Goal: Register for event/course

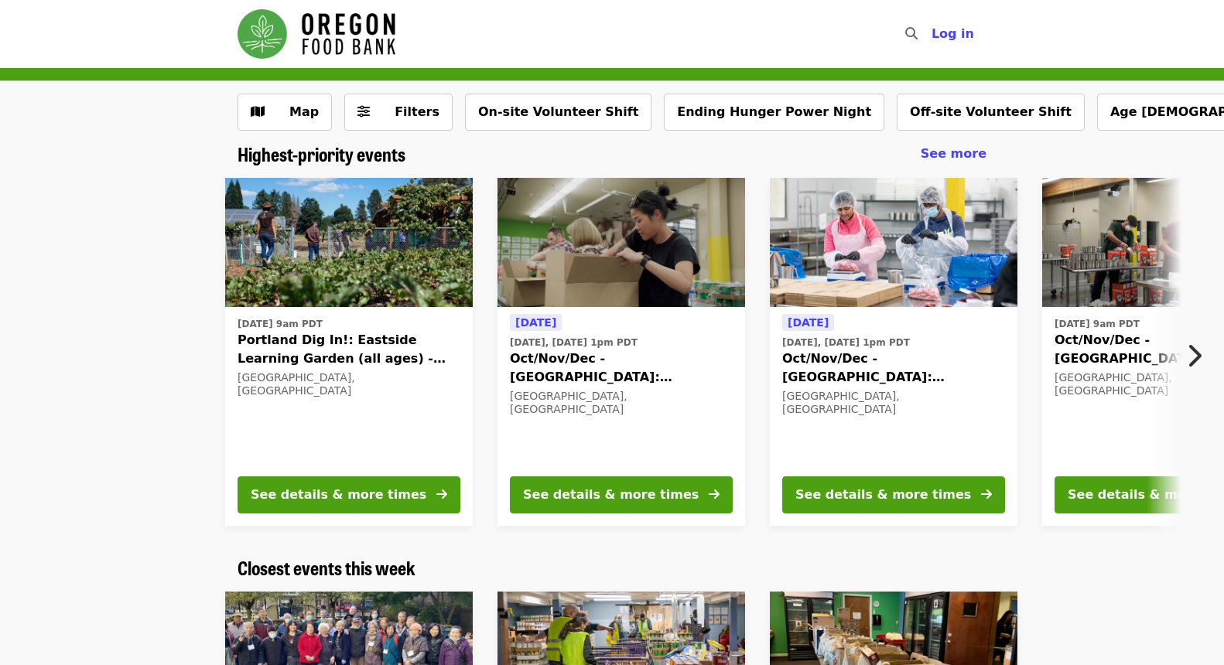
click at [1098, 412] on div "Tue, Oct 7 @ 9am PDT Oct/Nov/Dec - Portland: Repack/Sort (age 16+) Portland, OR" at bounding box center [1166, 388] width 223 height 150
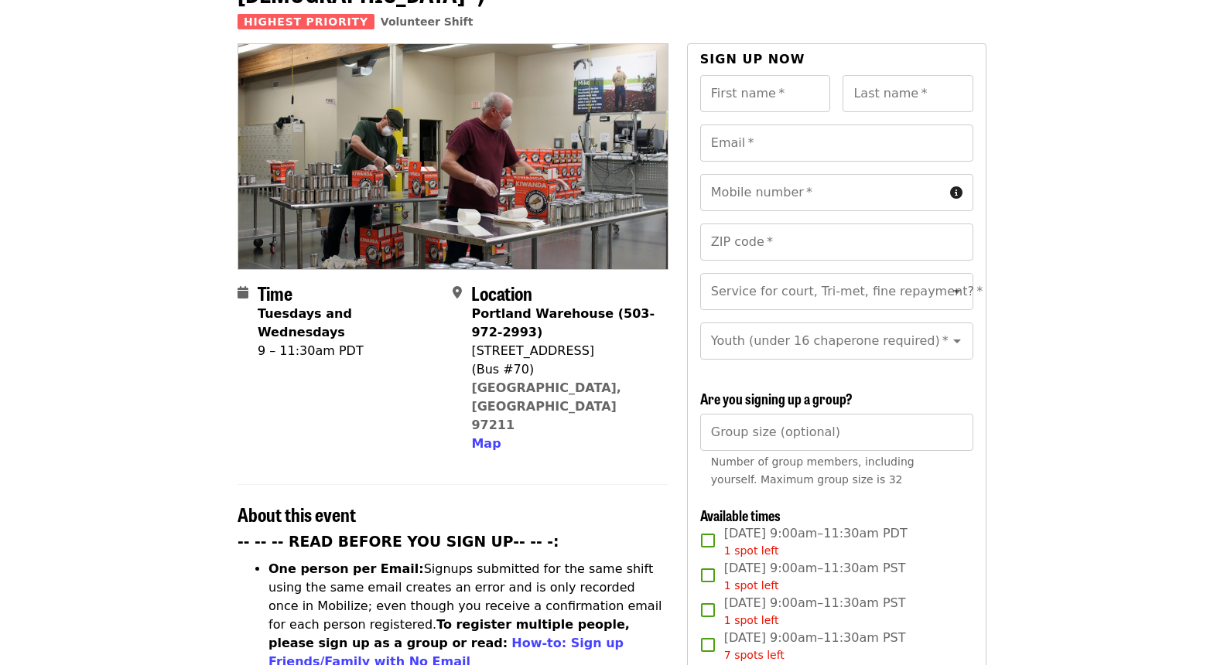
scroll to position [22, 0]
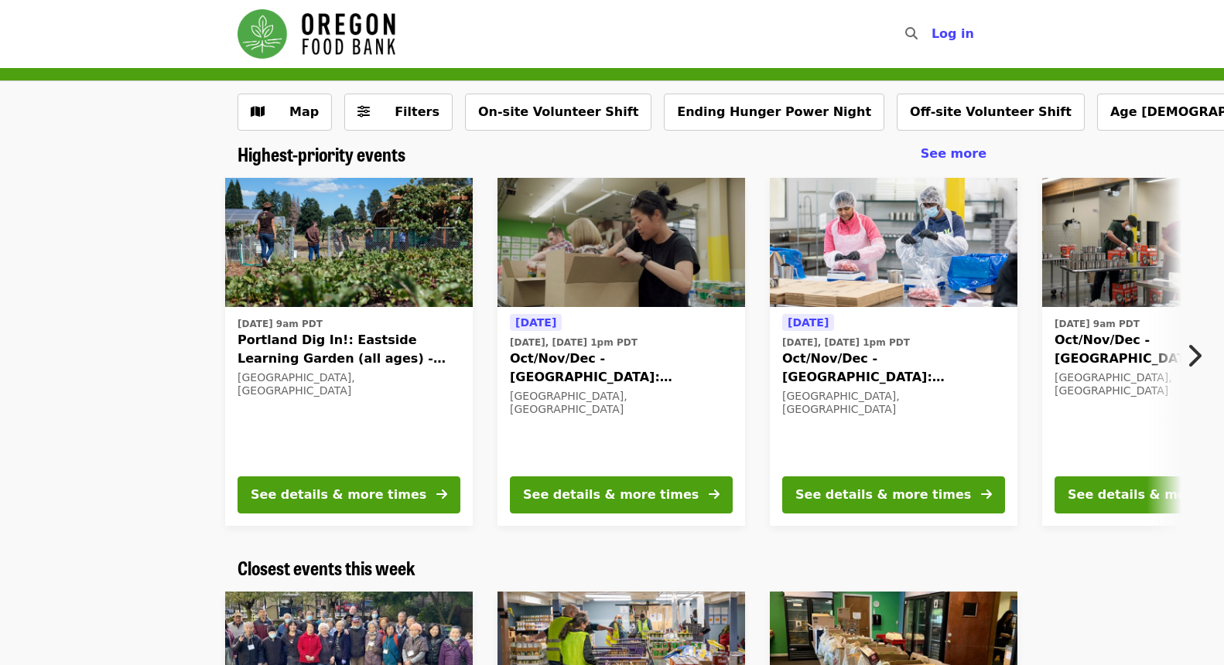
click at [1195, 357] on icon "chevron-right icon" at bounding box center [1193, 355] width 15 height 29
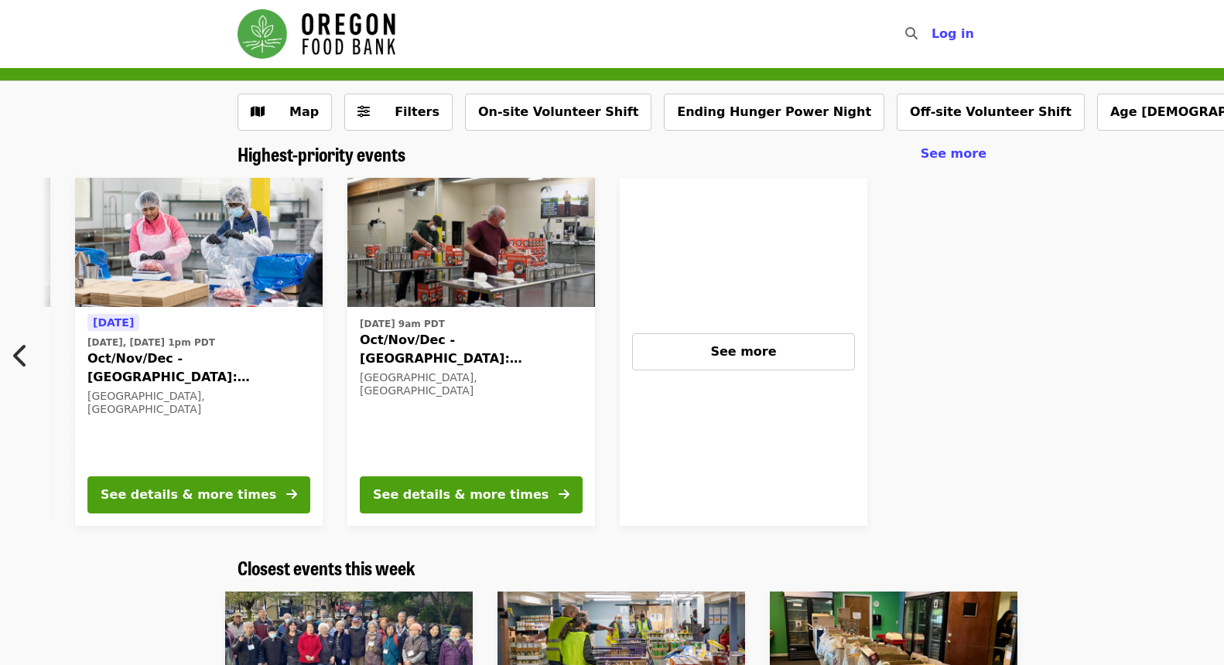
scroll to position [0, 698]
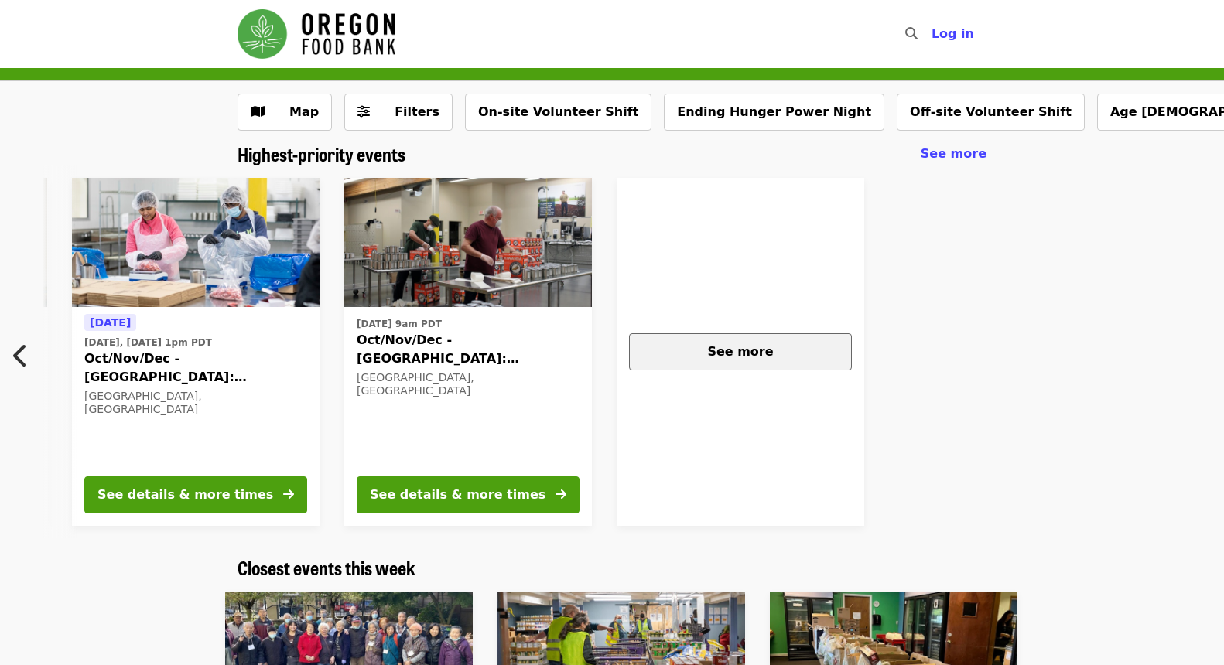
click at [792, 359] on div "See more" at bounding box center [740, 352] width 197 height 19
click at [681, 343] on div "See more" at bounding box center [740, 352] width 197 height 19
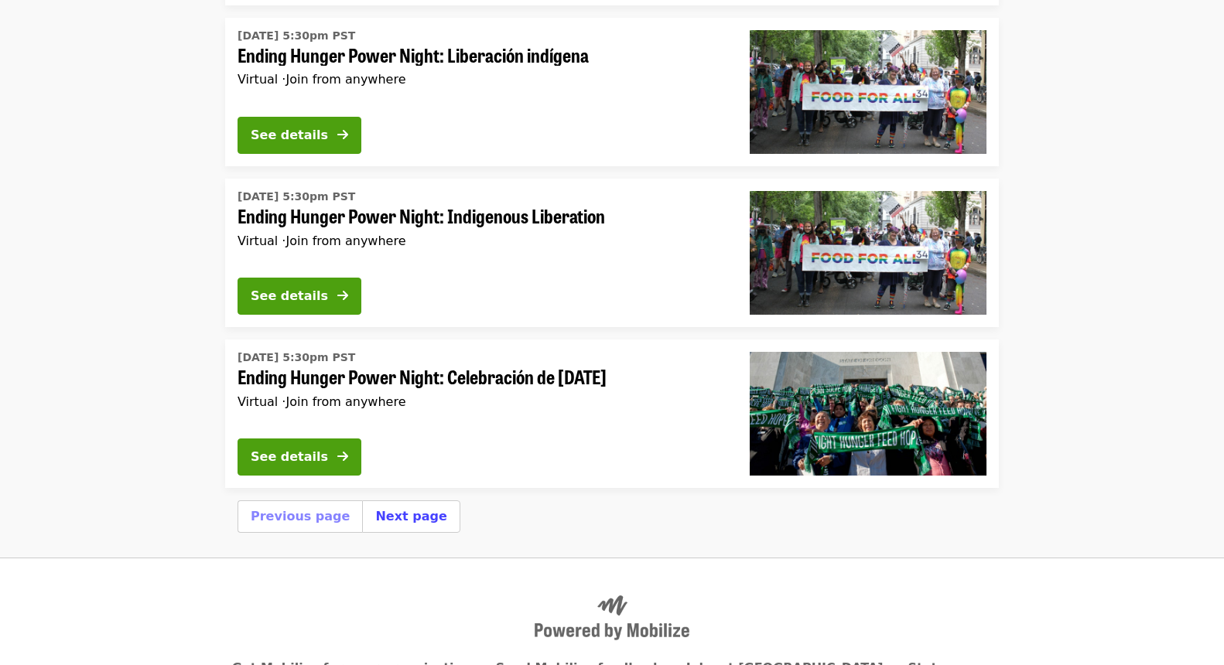
scroll to position [5237, 0]
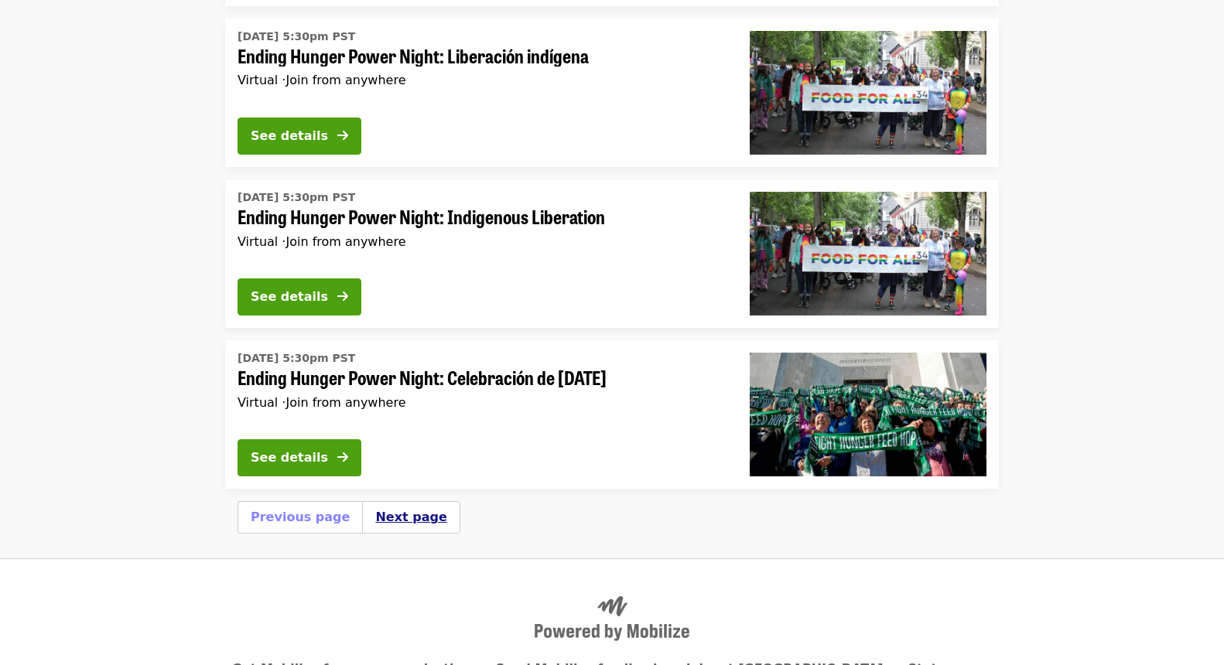
click at [396, 508] on button "Next page" at bounding box center [410, 517] width 71 height 19
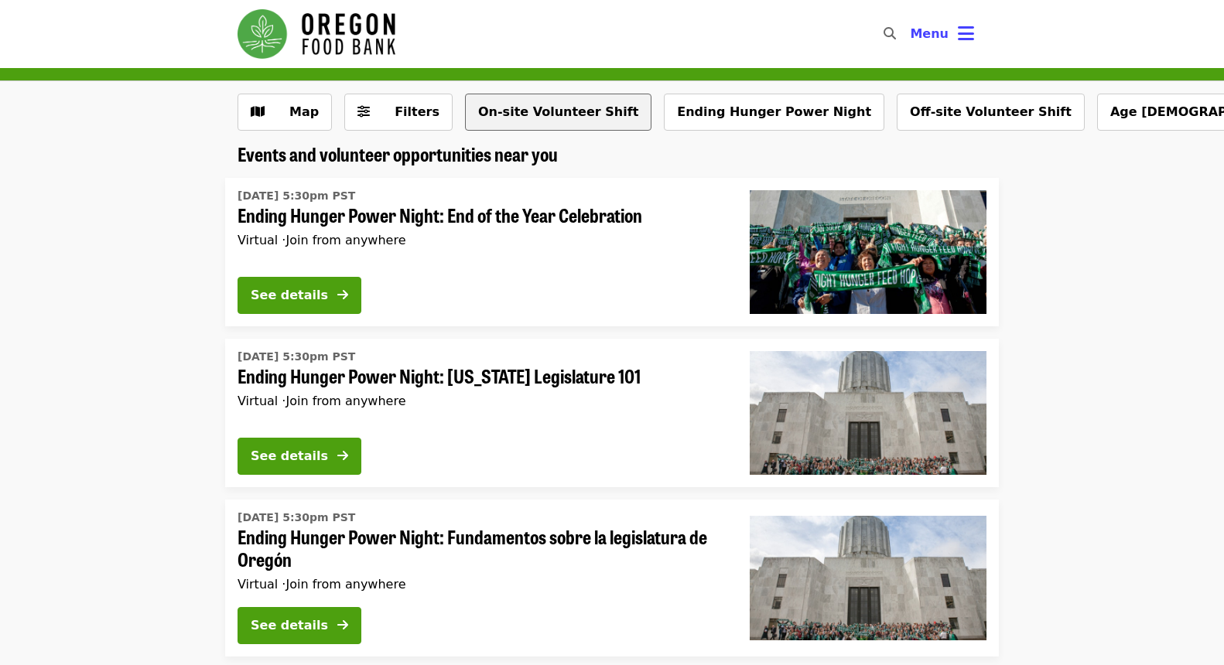
click at [556, 107] on button "On-site Volunteer Shift" at bounding box center [558, 112] width 186 height 37
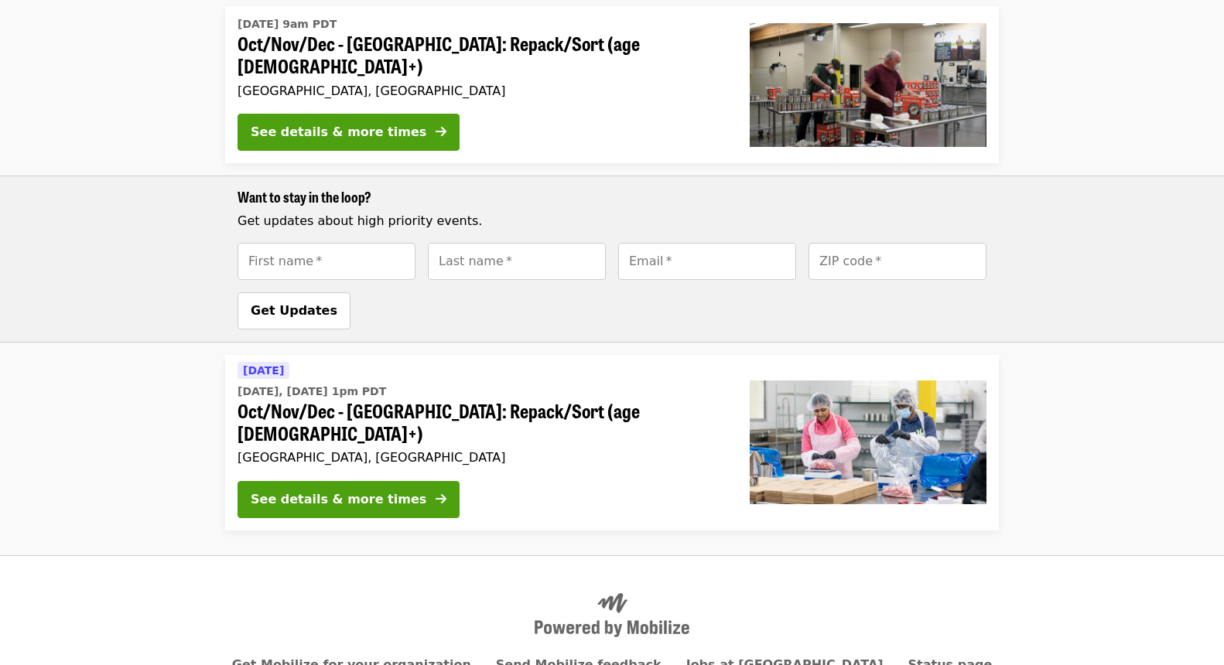
scroll to position [529, 0]
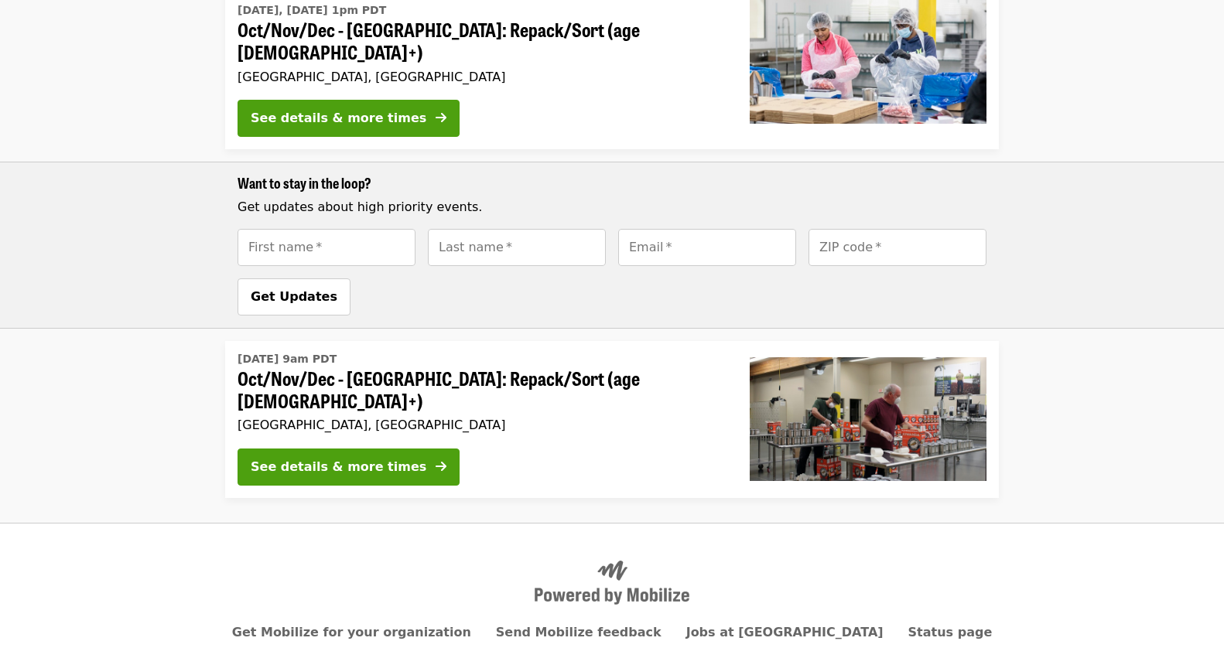
scroll to position [560, 0]
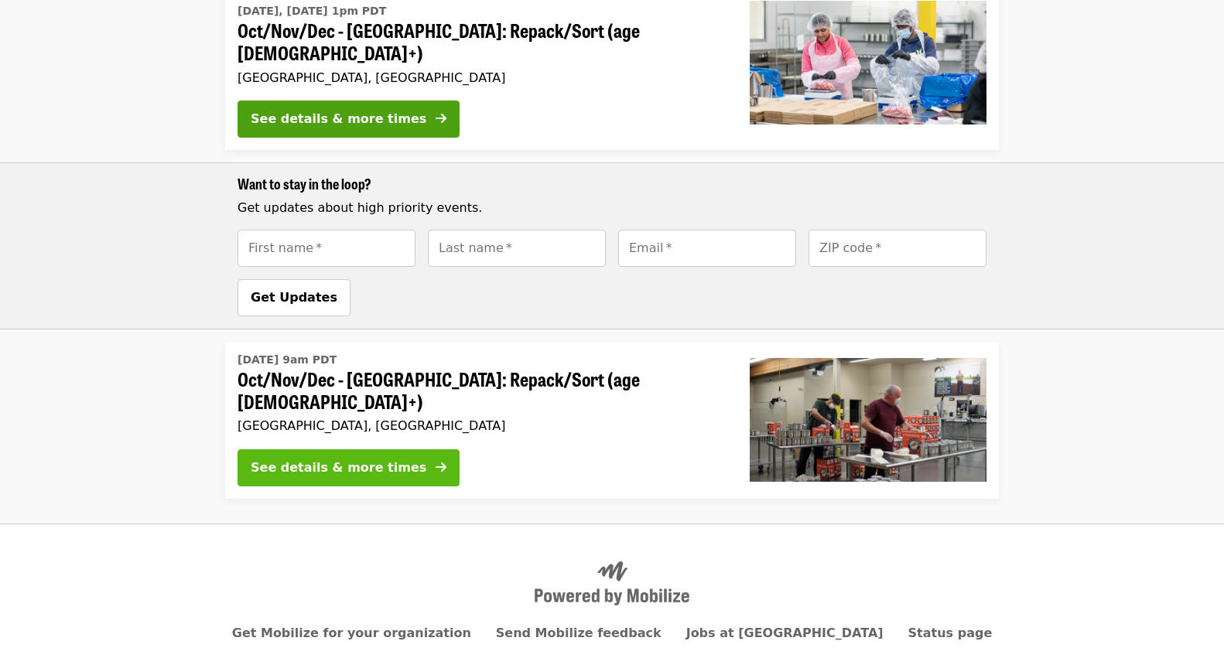
click at [345, 459] on div "See details & more times" at bounding box center [339, 468] width 176 height 19
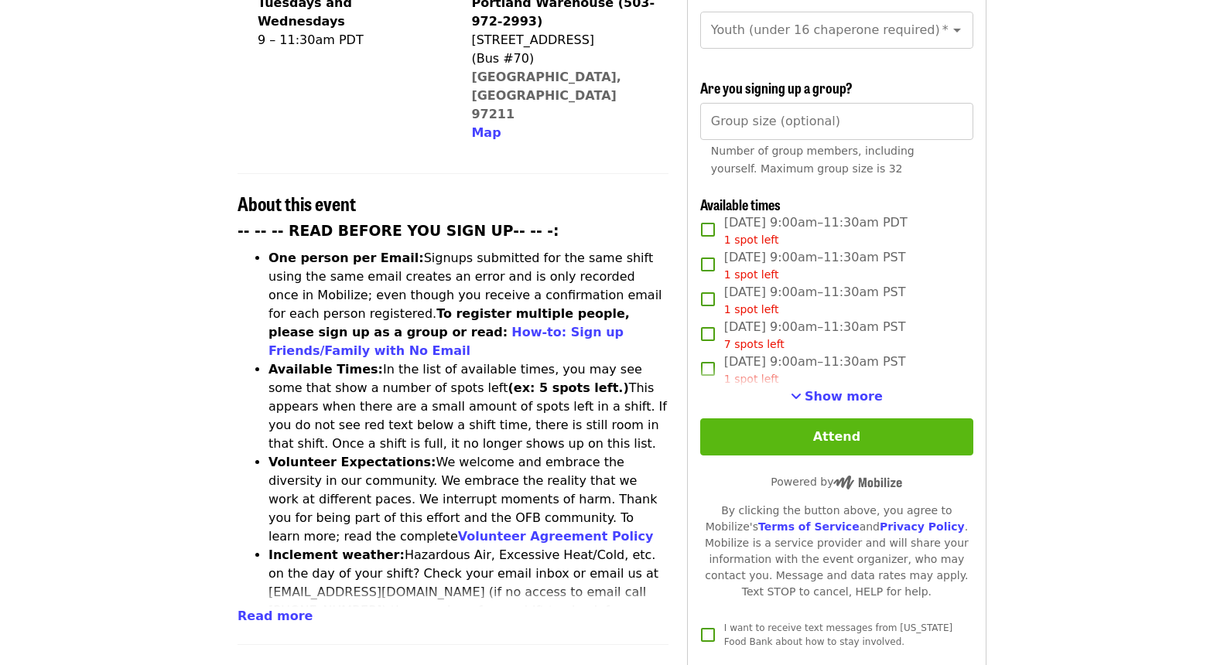
scroll to position [449, 0]
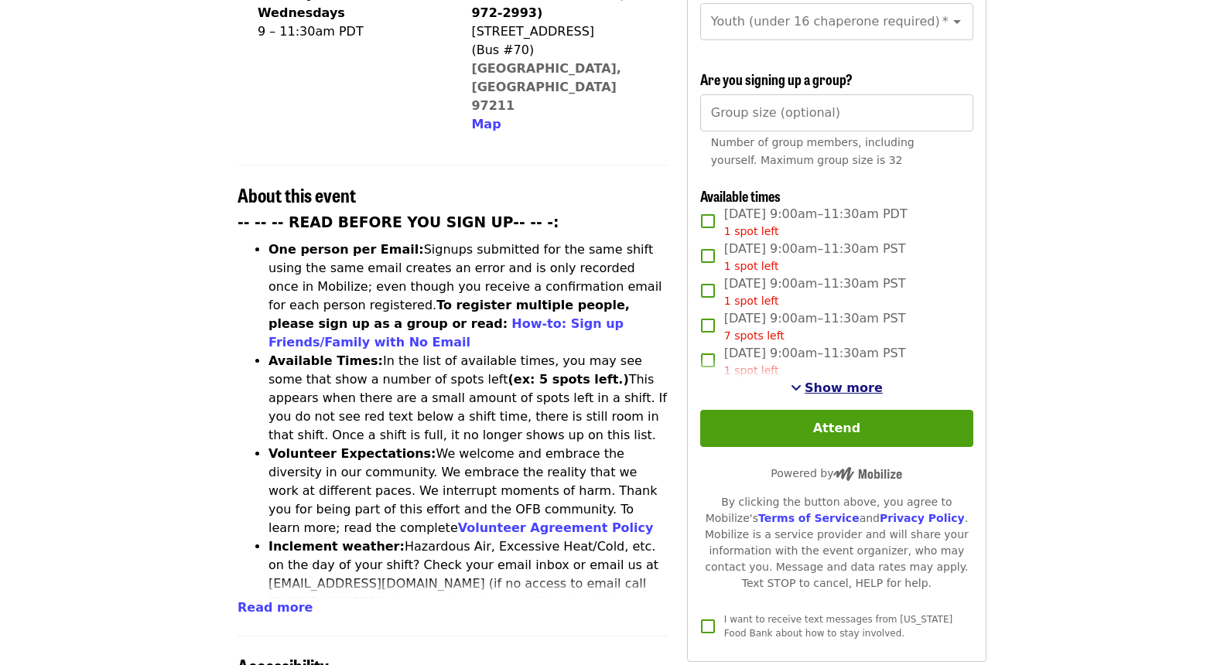
click at [836, 381] on span "Show more" at bounding box center [844, 388] width 78 height 15
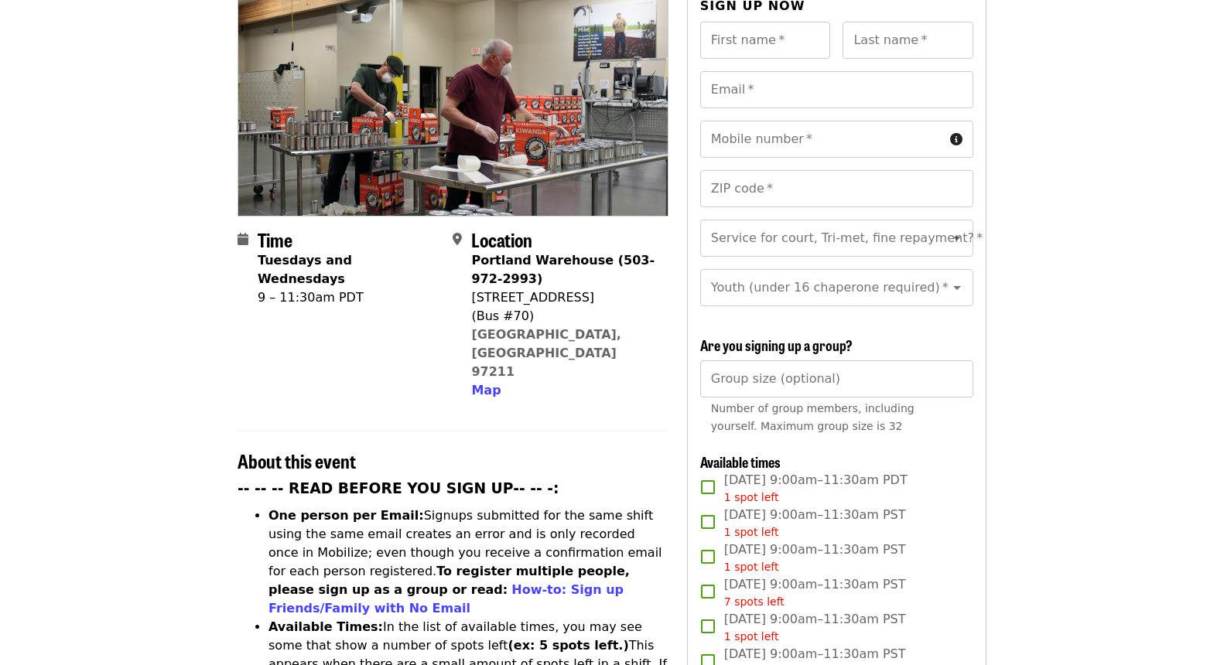
scroll to position [91, 0]
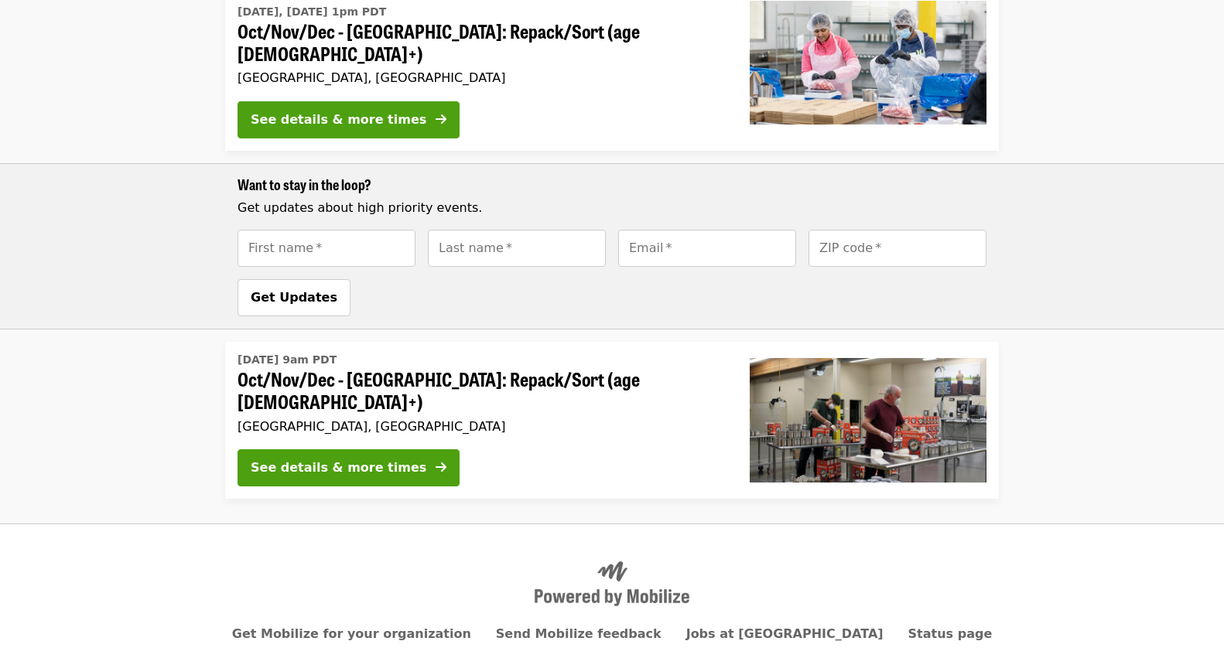
scroll to position [1373, 0]
click at [303, 460] on div "See details & more times" at bounding box center [339, 469] width 176 height 19
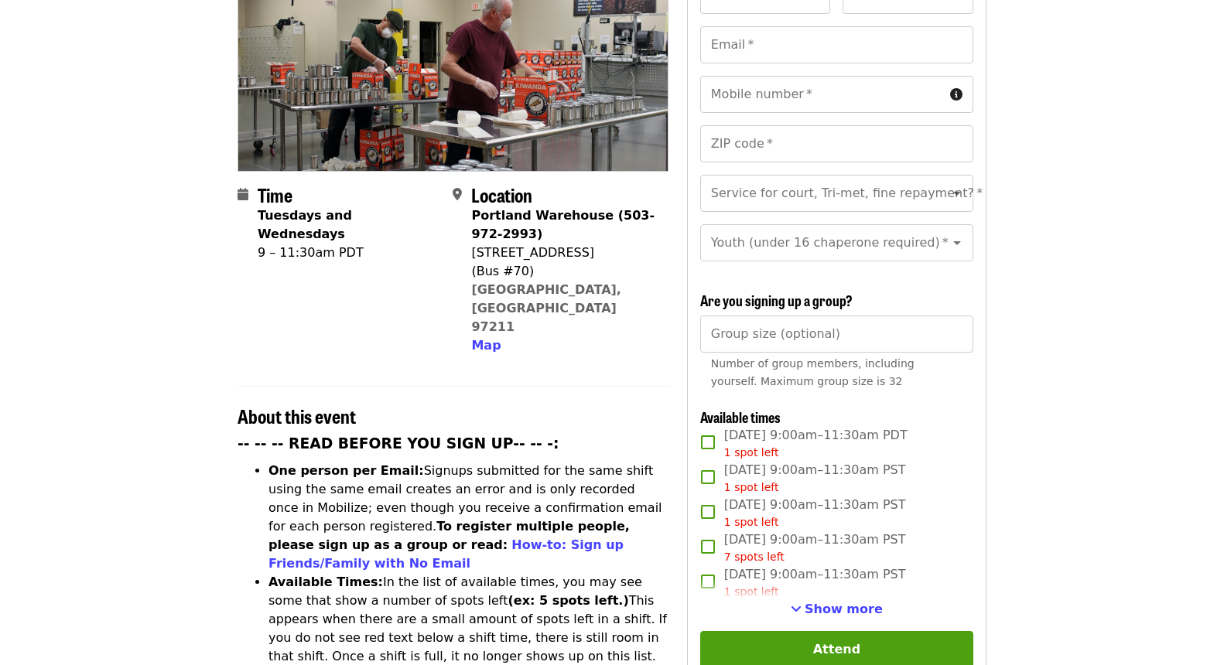
scroll to position [232, 0]
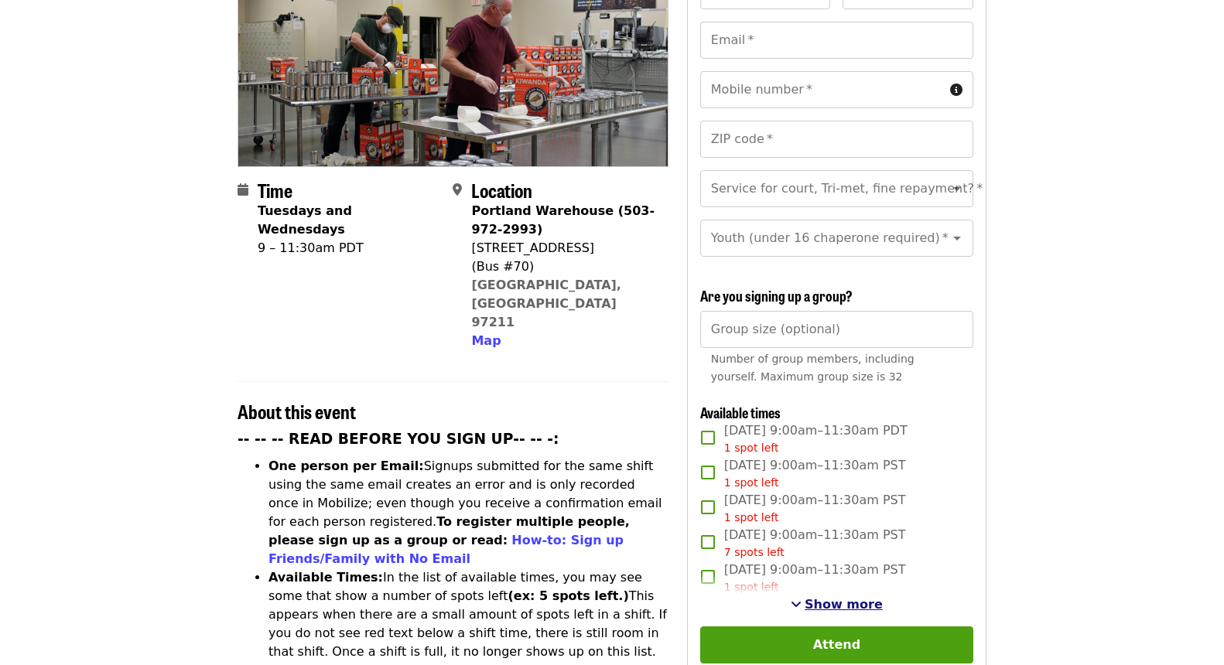
click at [811, 597] on span "Show more" at bounding box center [844, 604] width 78 height 15
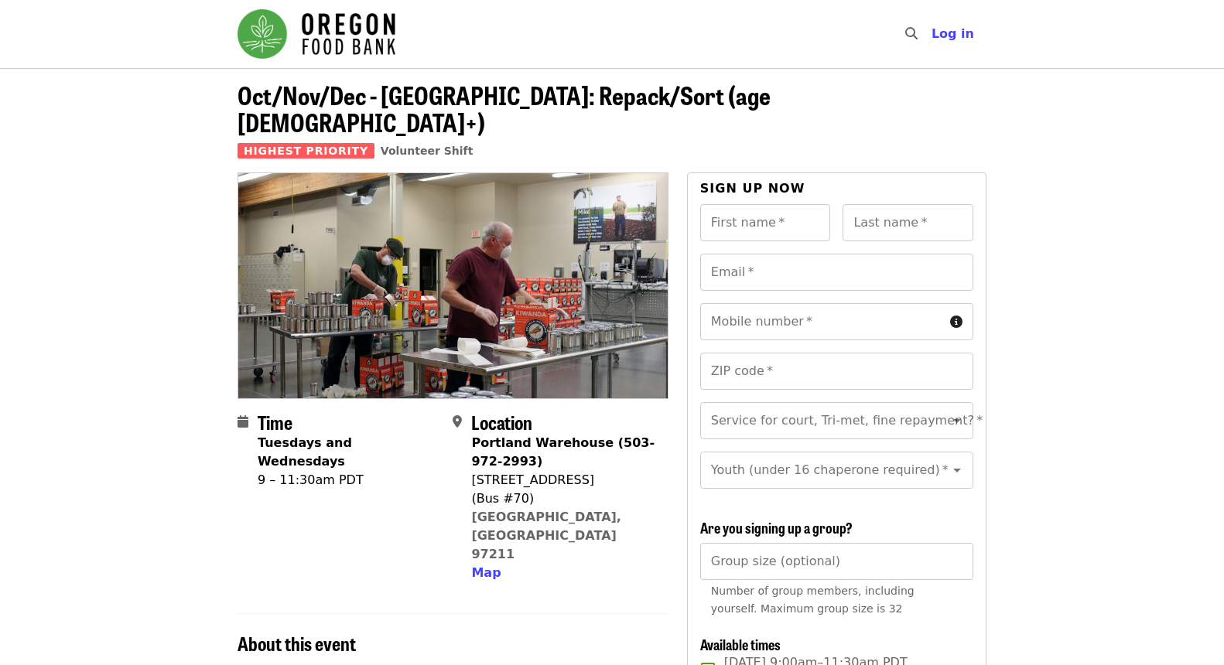
scroll to position [0, 1]
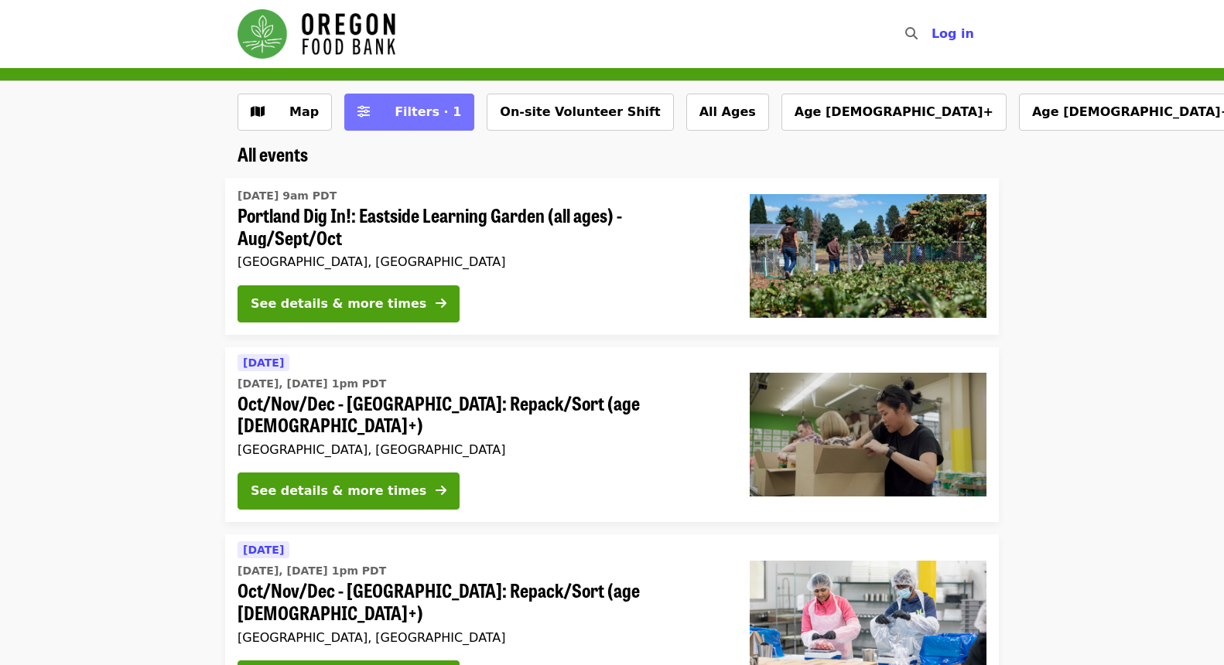
click at [396, 120] on span "Filters · 1" at bounding box center [420, 112] width 82 height 19
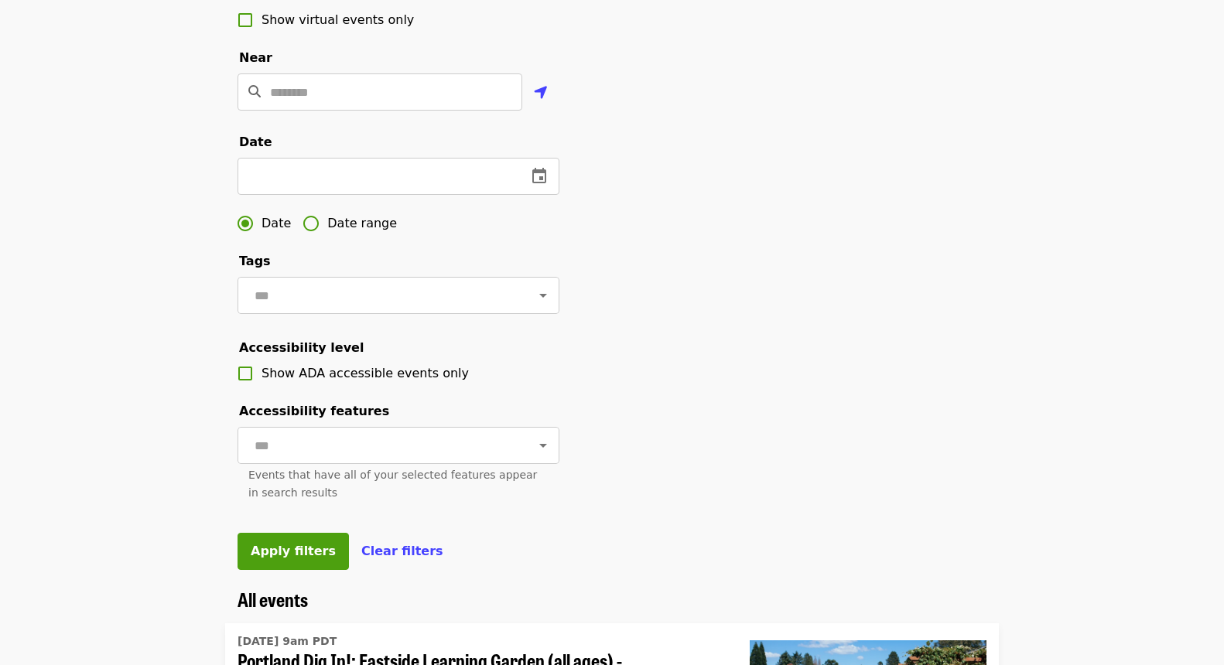
scroll to position [370, 0]
click at [539, 173] on icon "change date" at bounding box center [539, 176] width 19 height 19
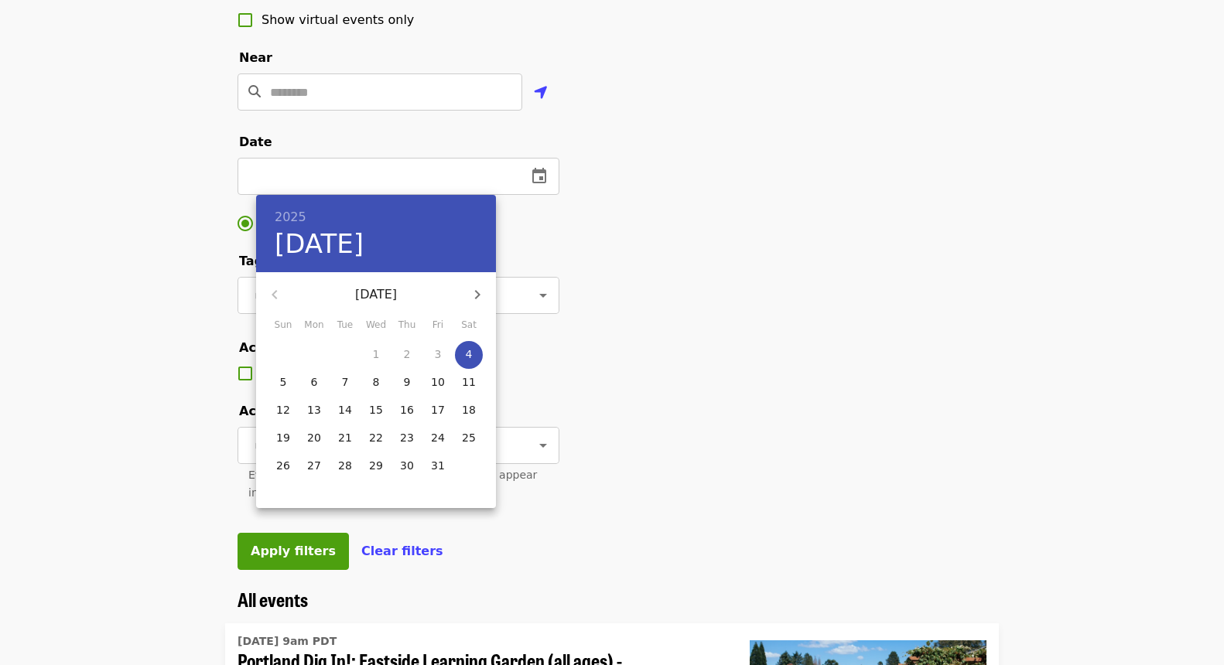
scroll to position [364, 0]
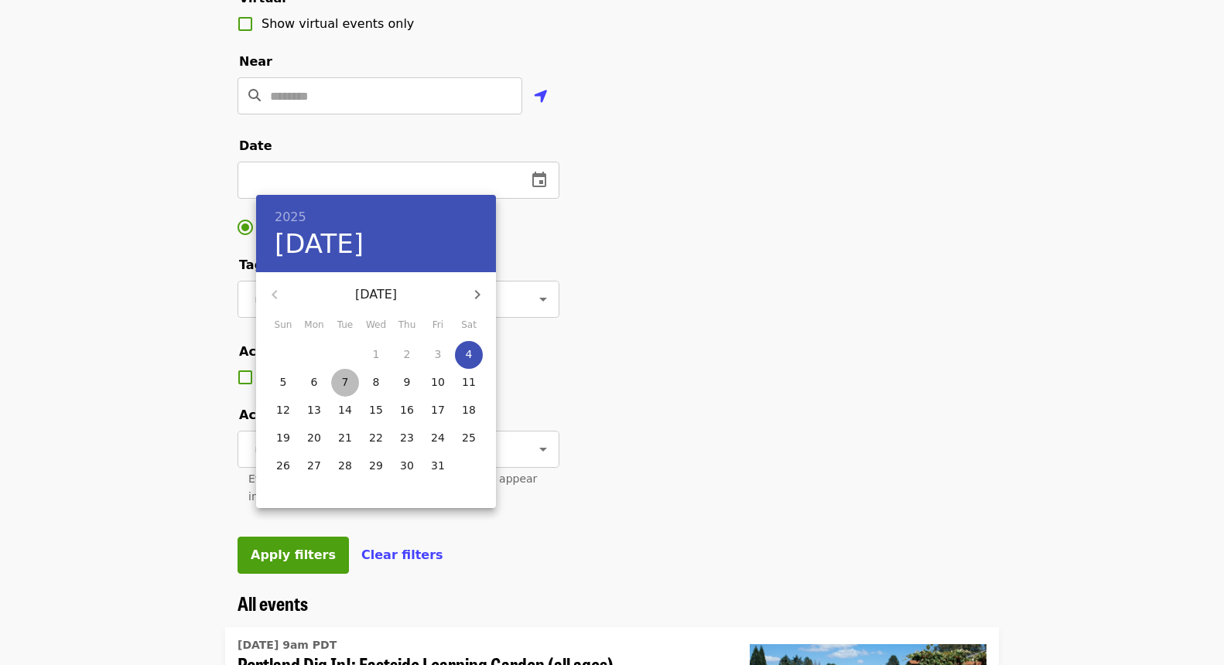
click at [343, 382] on p "7" at bounding box center [345, 381] width 7 height 15
type input "**********"
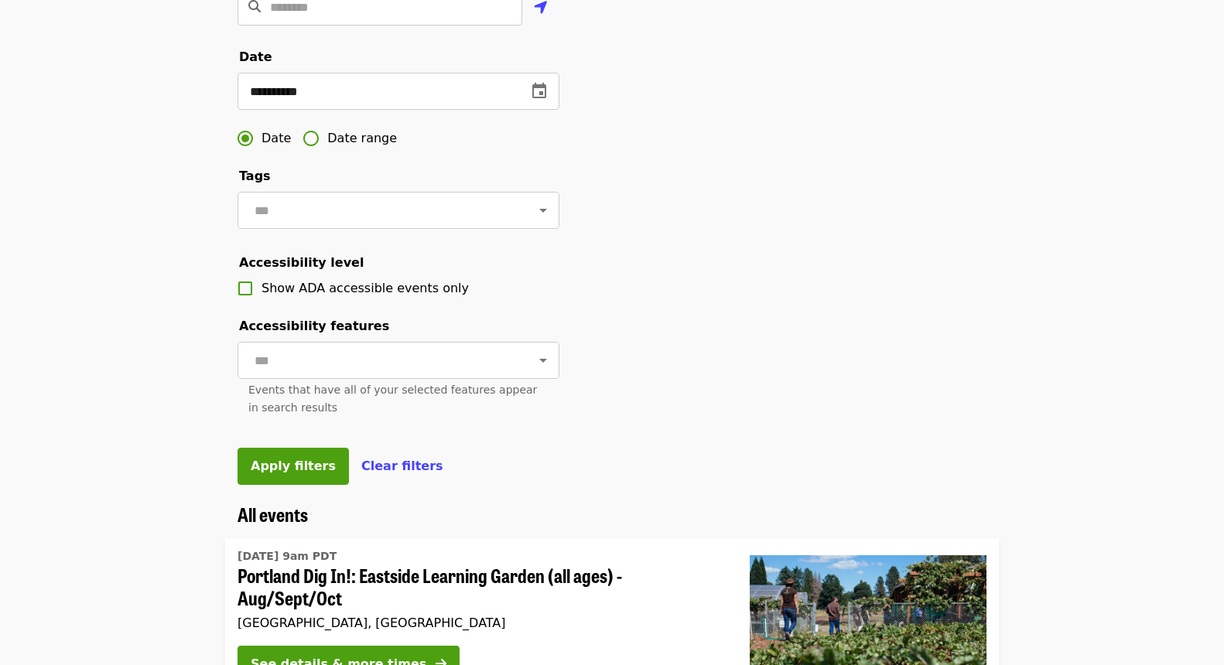
scroll to position [453, 0]
click at [285, 466] on span "Apply filters" at bounding box center [293, 465] width 85 height 15
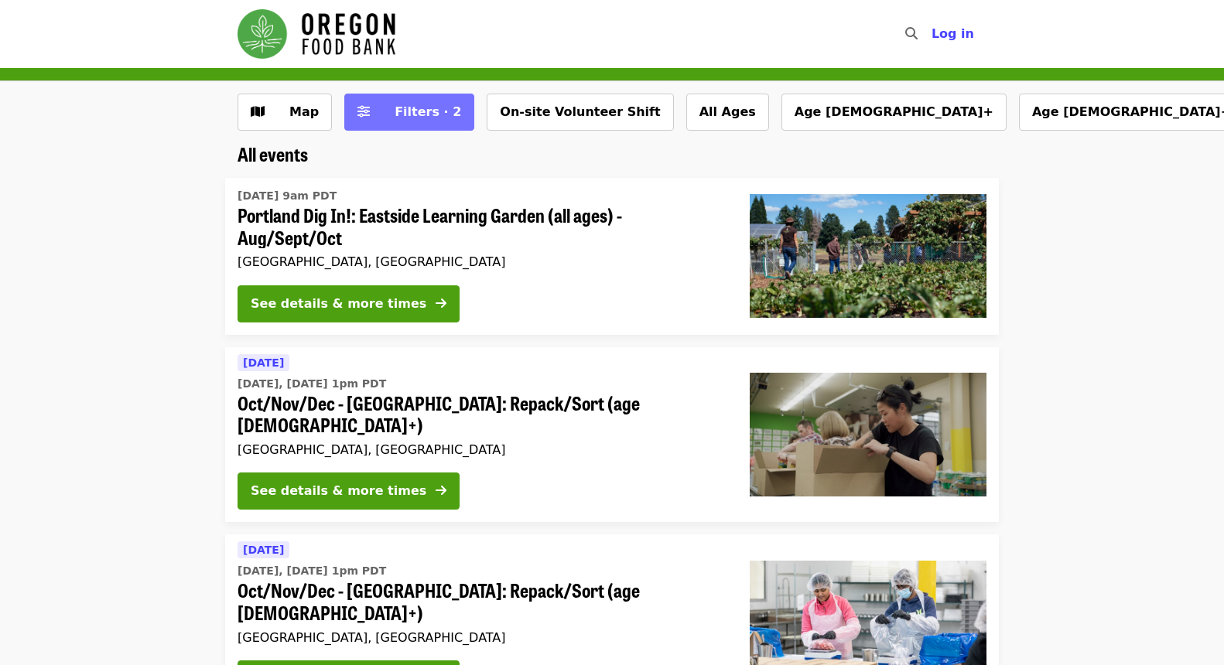
click at [406, 111] on span "Filters · 2" at bounding box center [428, 111] width 67 height 15
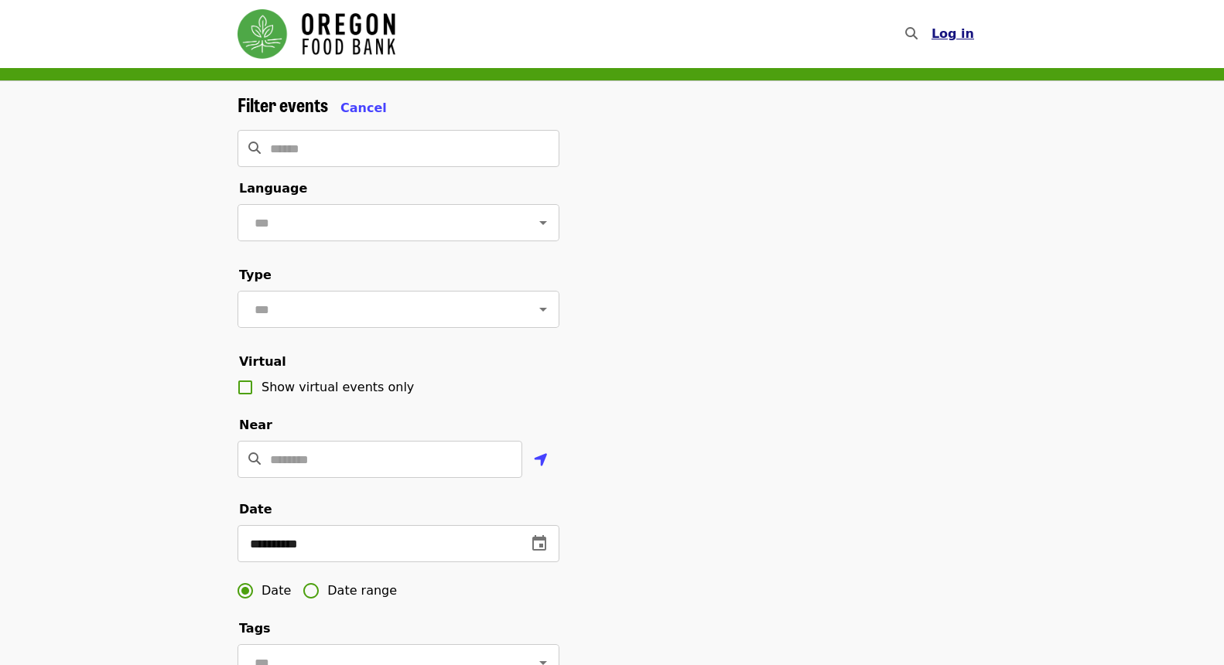
click at [966, 32] on span "Log in" at bounding box center [953, 33] width 43 height 15
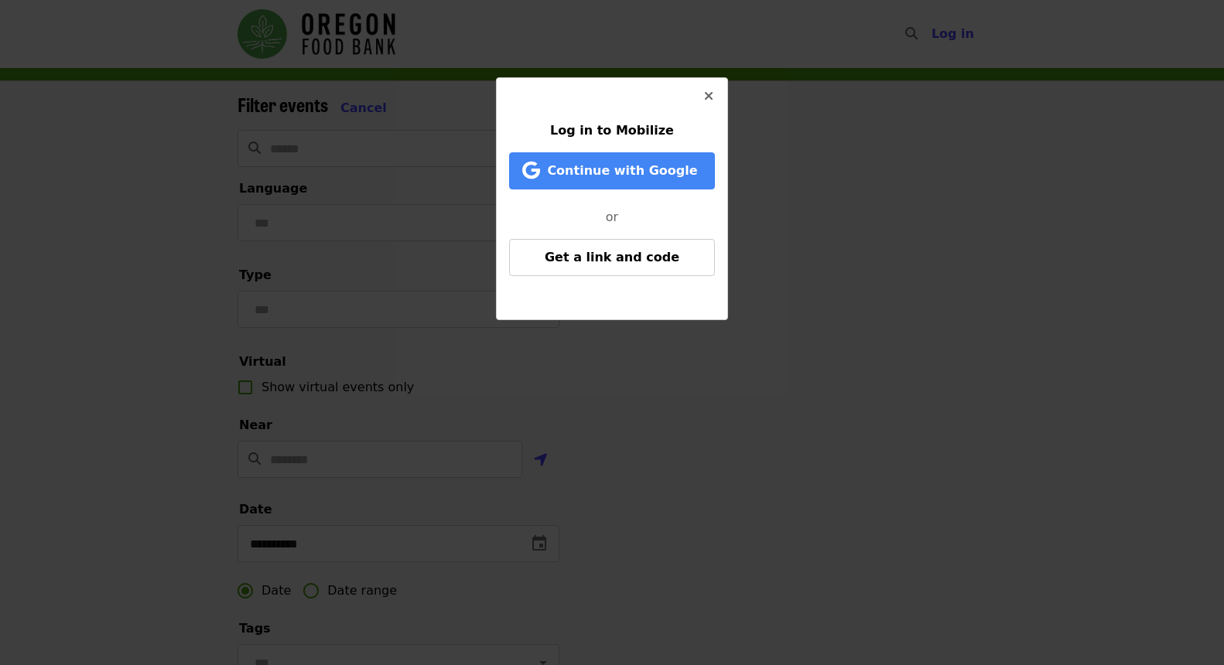
click at [580, 131] on span "Log in to Mobilize" at bounding box center [612, 130] width 124 height 15
click at [679, 170] on span "Continue with Google" at bounding box center [622, 170] width 150 height 15
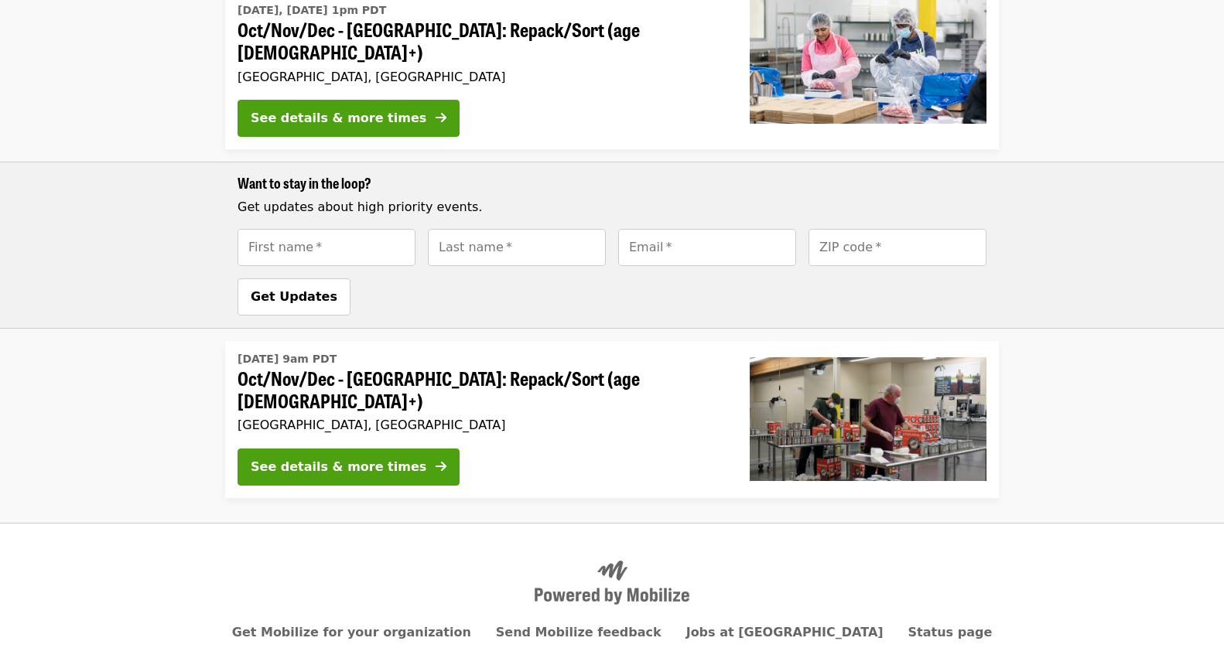
scroll to position [560, 0]
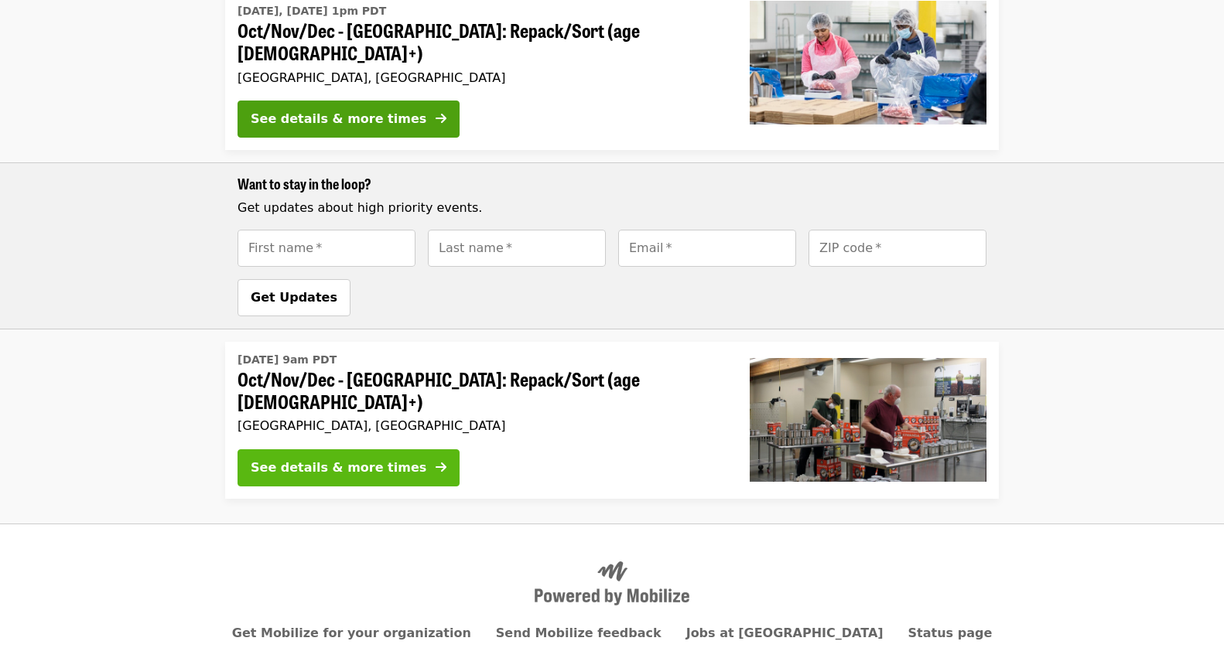
click at [313, 450] on button "See details & more times" at bounding box center [349, 468] width 222 height 37
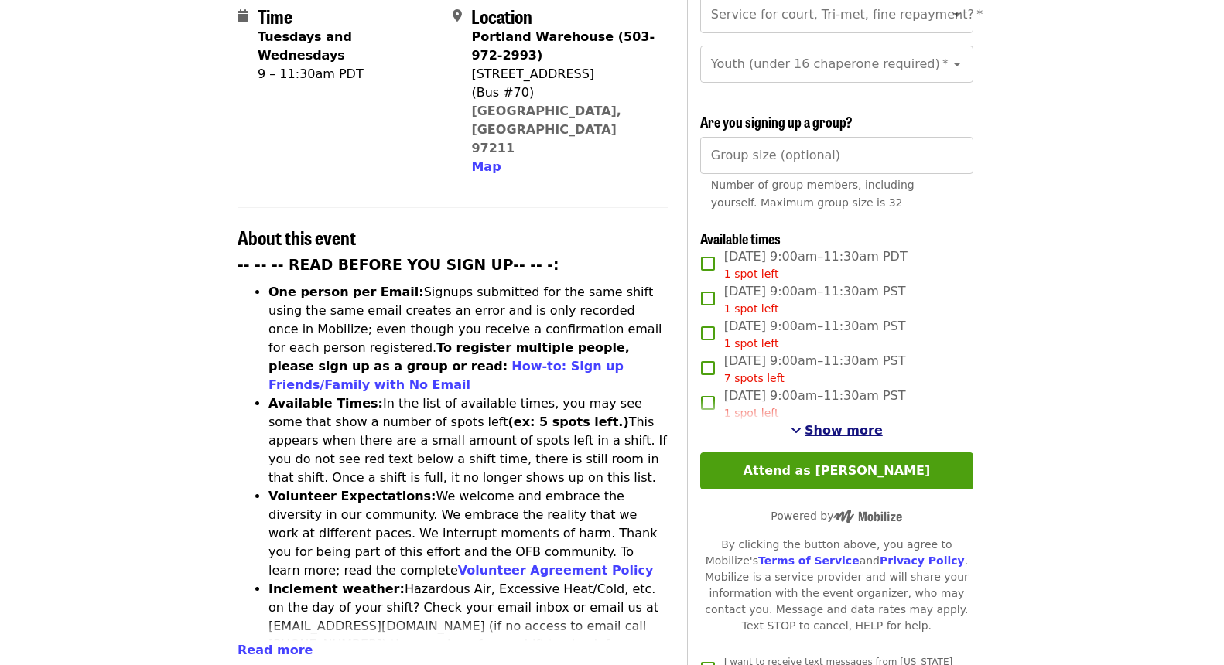
scroll to position [406, 1]
click at [843, 423] on span "Show more" at bounding box center [844, 430] width 78 height 15
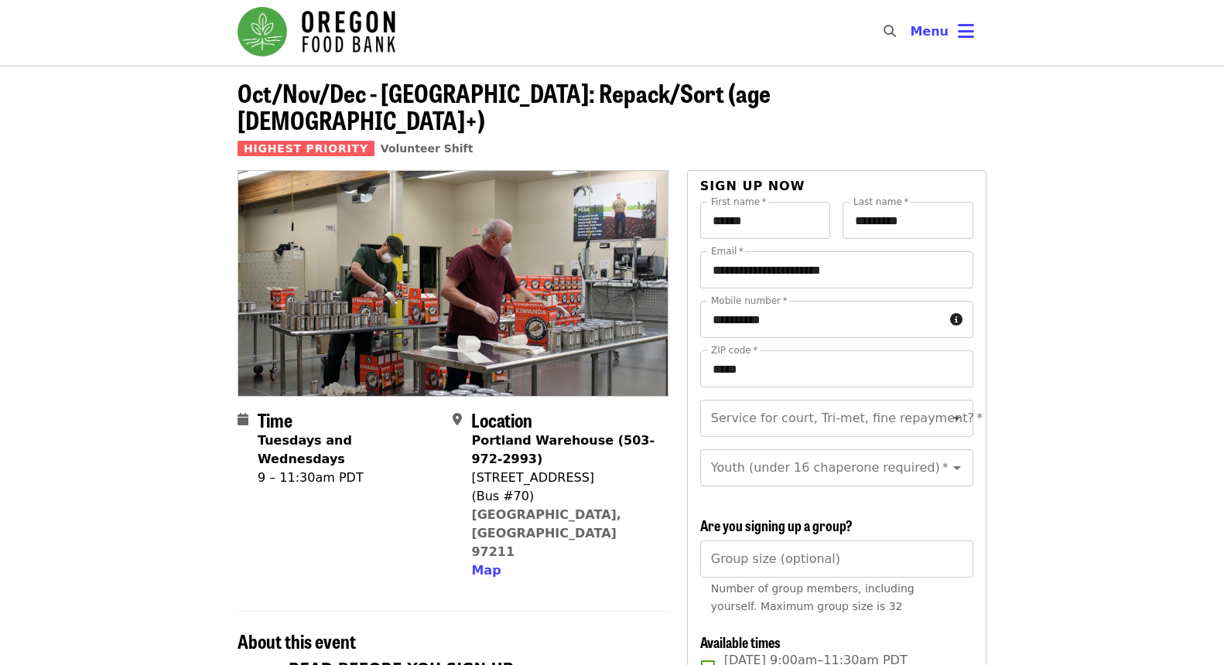
scroll to position [9, 0]
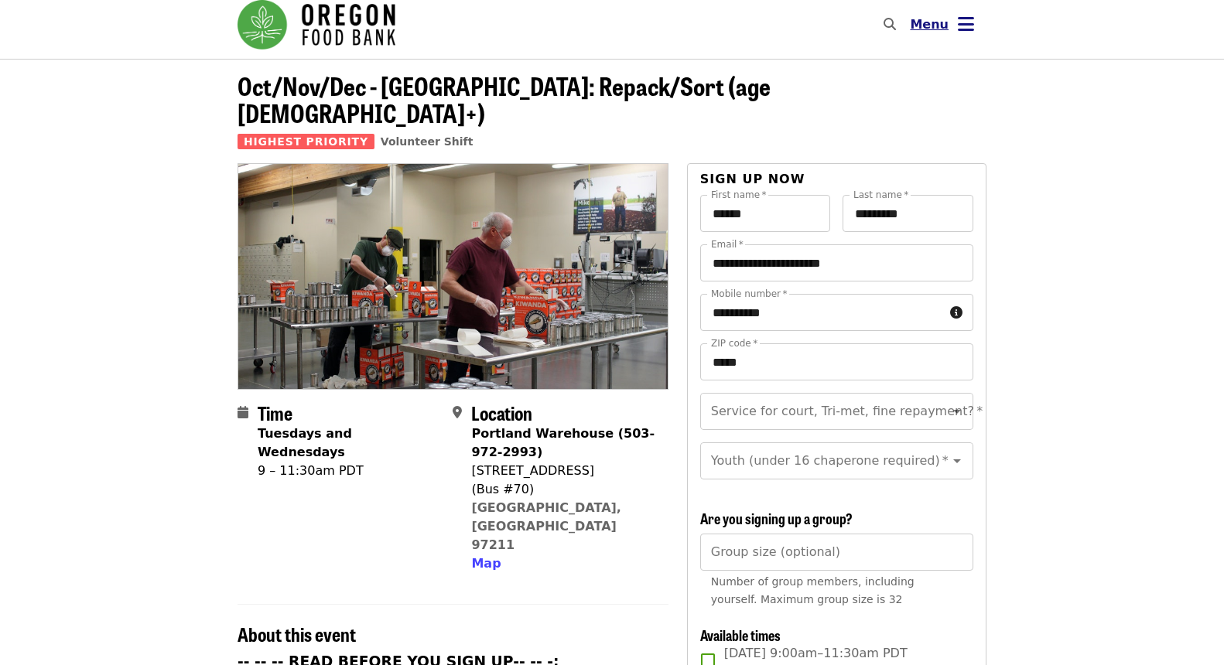
click at [966, 23] on icon "bars icon" at bounding box center [966, 24] width 16 height 22
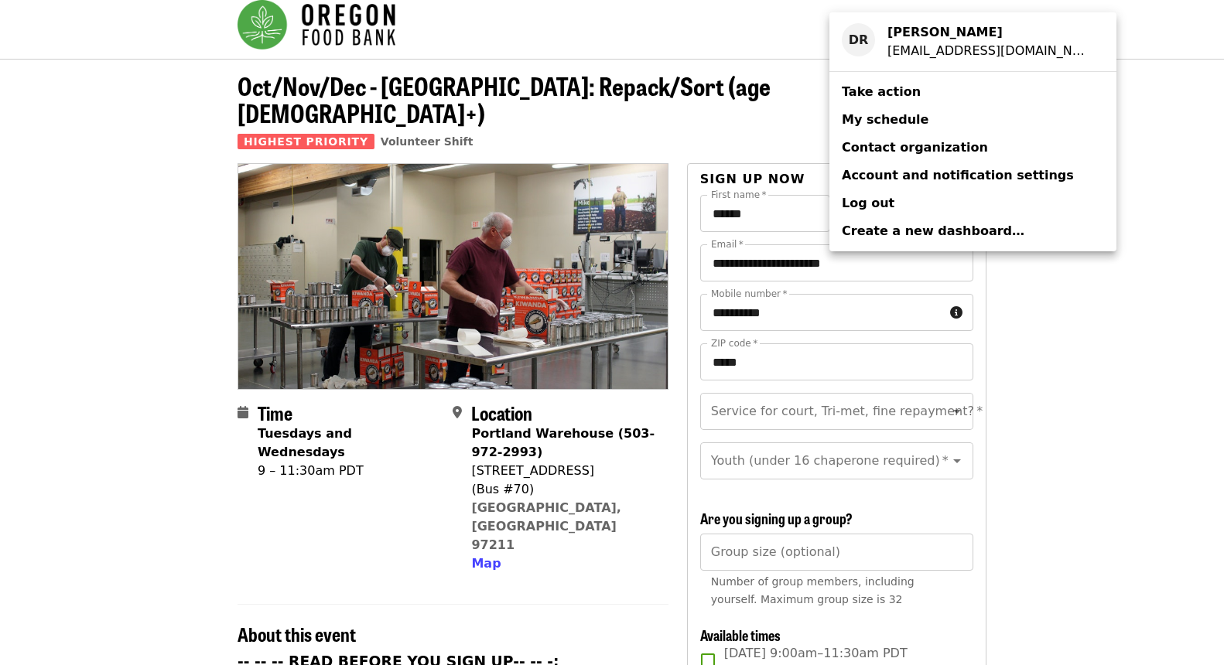
click at [891, 118] on span "My schedule" at bounding box center [885, 119] width 87 height 15
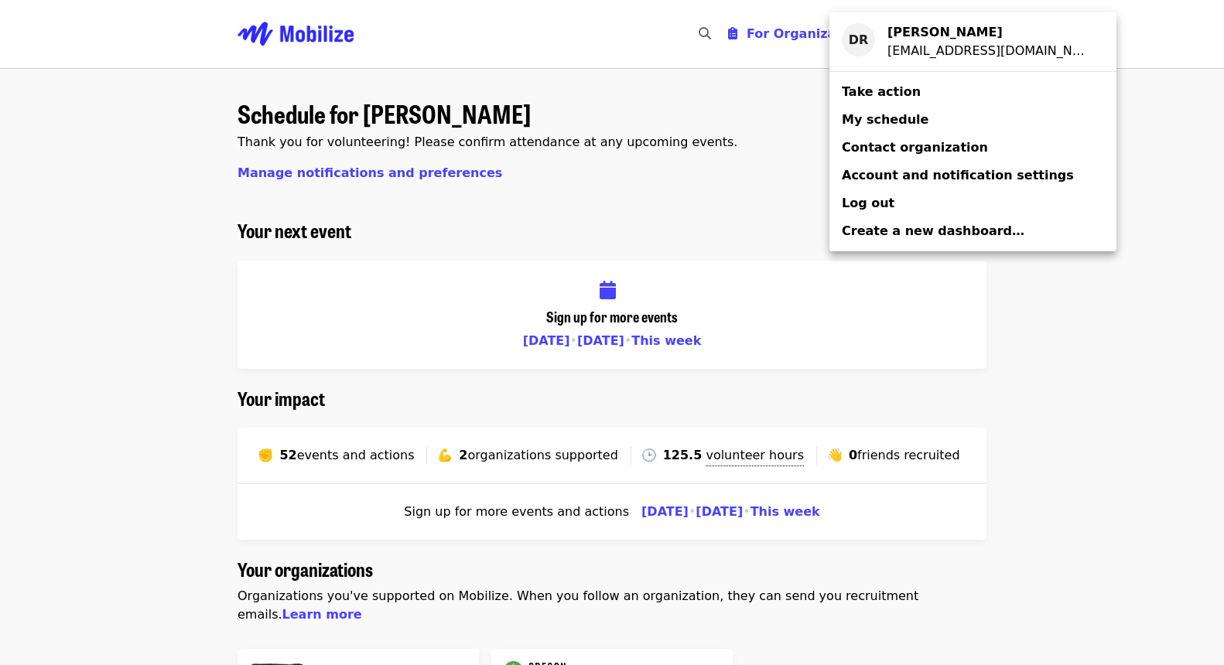
click at [676, 338] on div "Account menu" at bounding box center [612, 332] width 1224 height 665
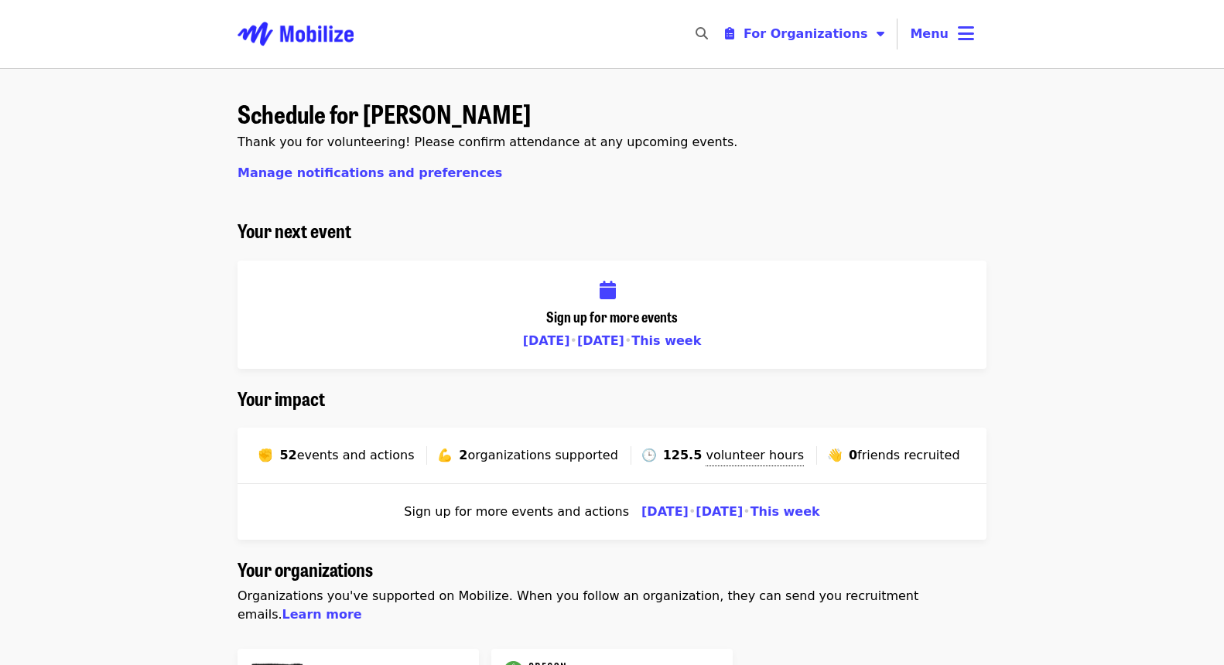
click at [597, 289] on div "Sign up for more events Today • Tomorrow • This week" at bounding box center [612, 315] width 749 height 108
click at [677, 338] on span "This week" at bounding box center [666, 340] width 70 height 15
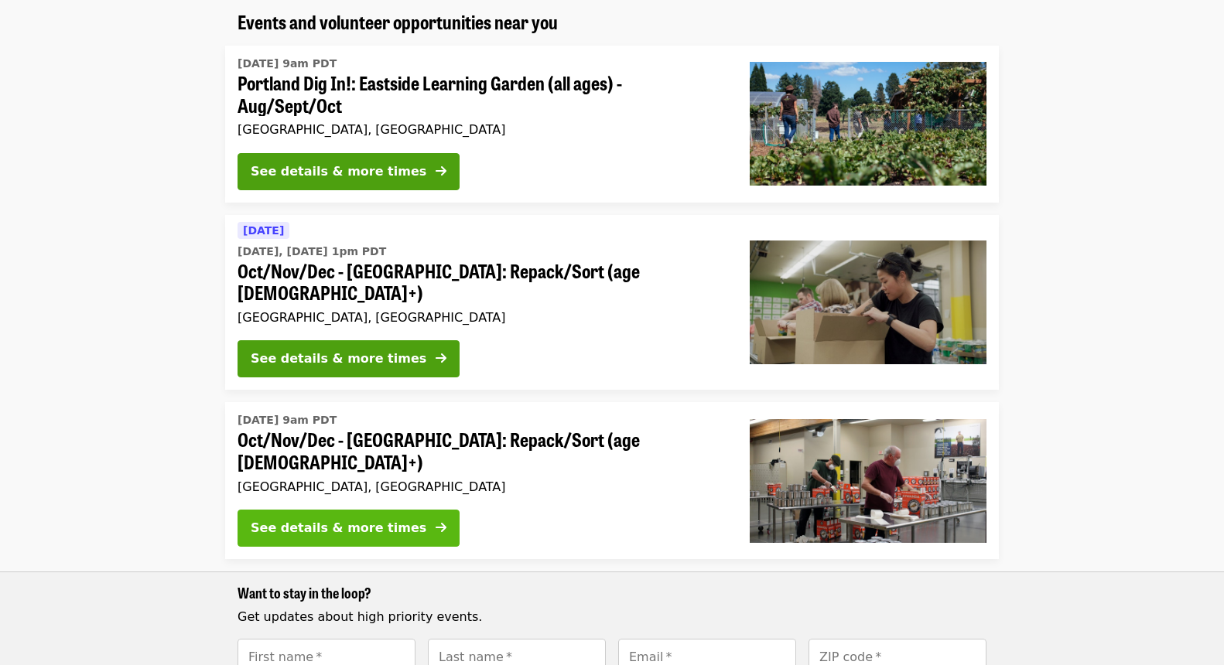
scroll to position [131, 0]
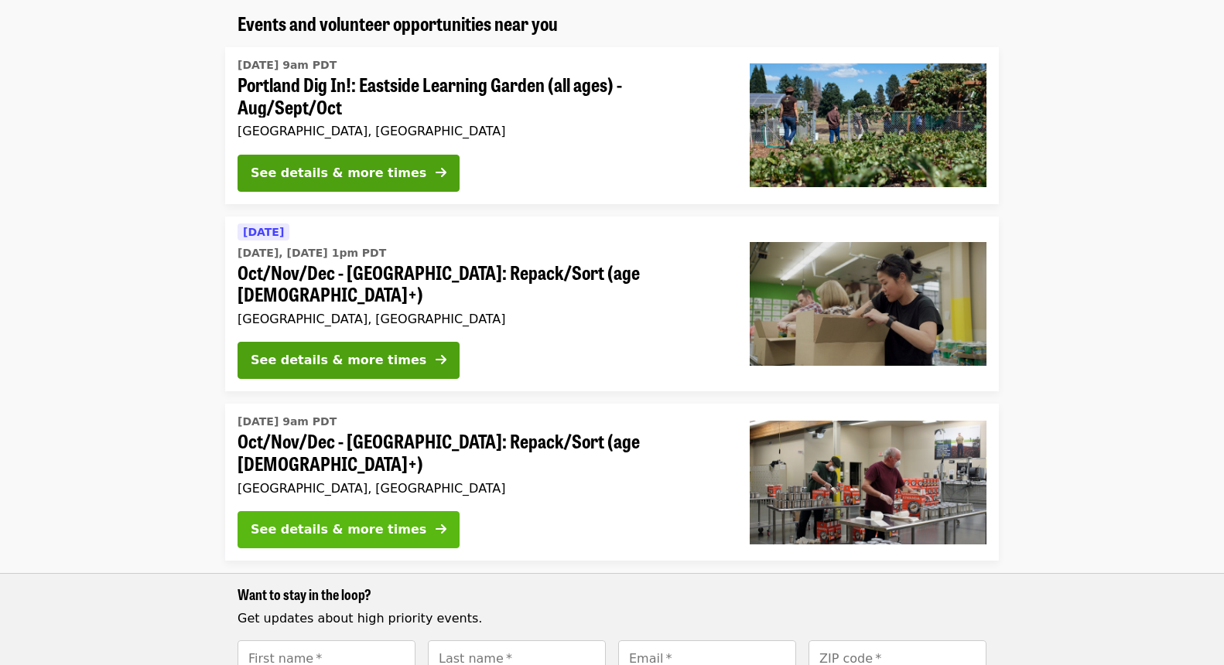
click at [268, 521] on div "See details & more times" at bounding box center [339, 530] width 176 height 19
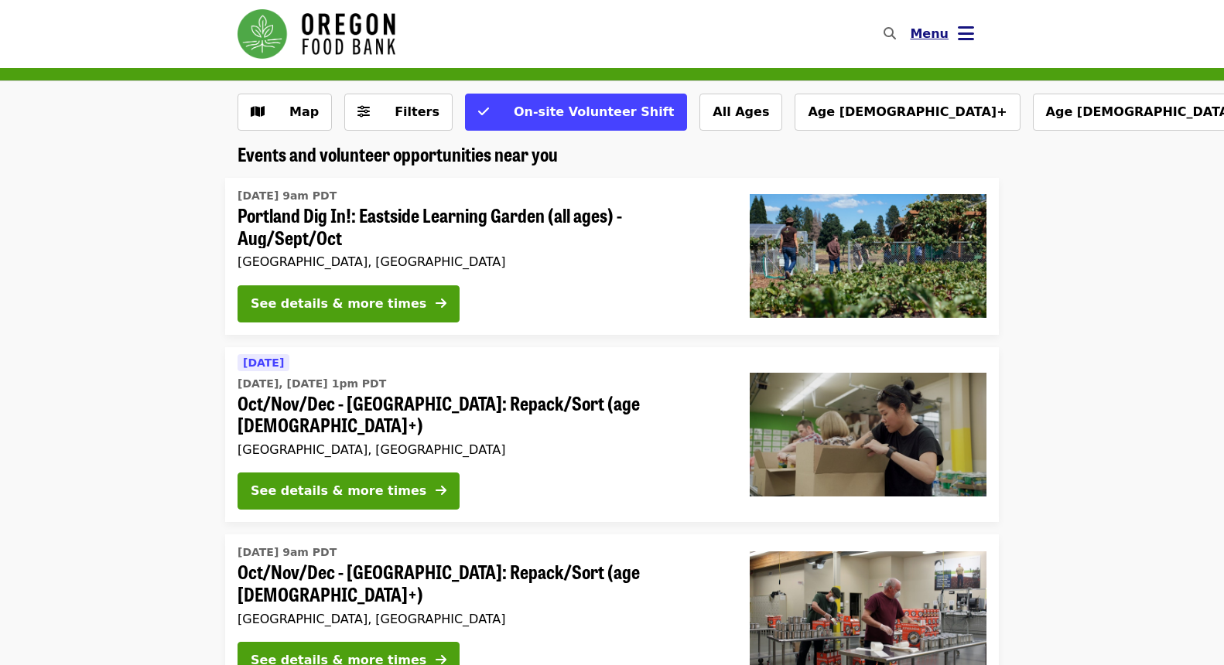
click at [965, 30] on icon "bars icon" at bounding box center [966, 33] width 16 height 22
